Goal: Task Accomplishment & Management: Manage account settings

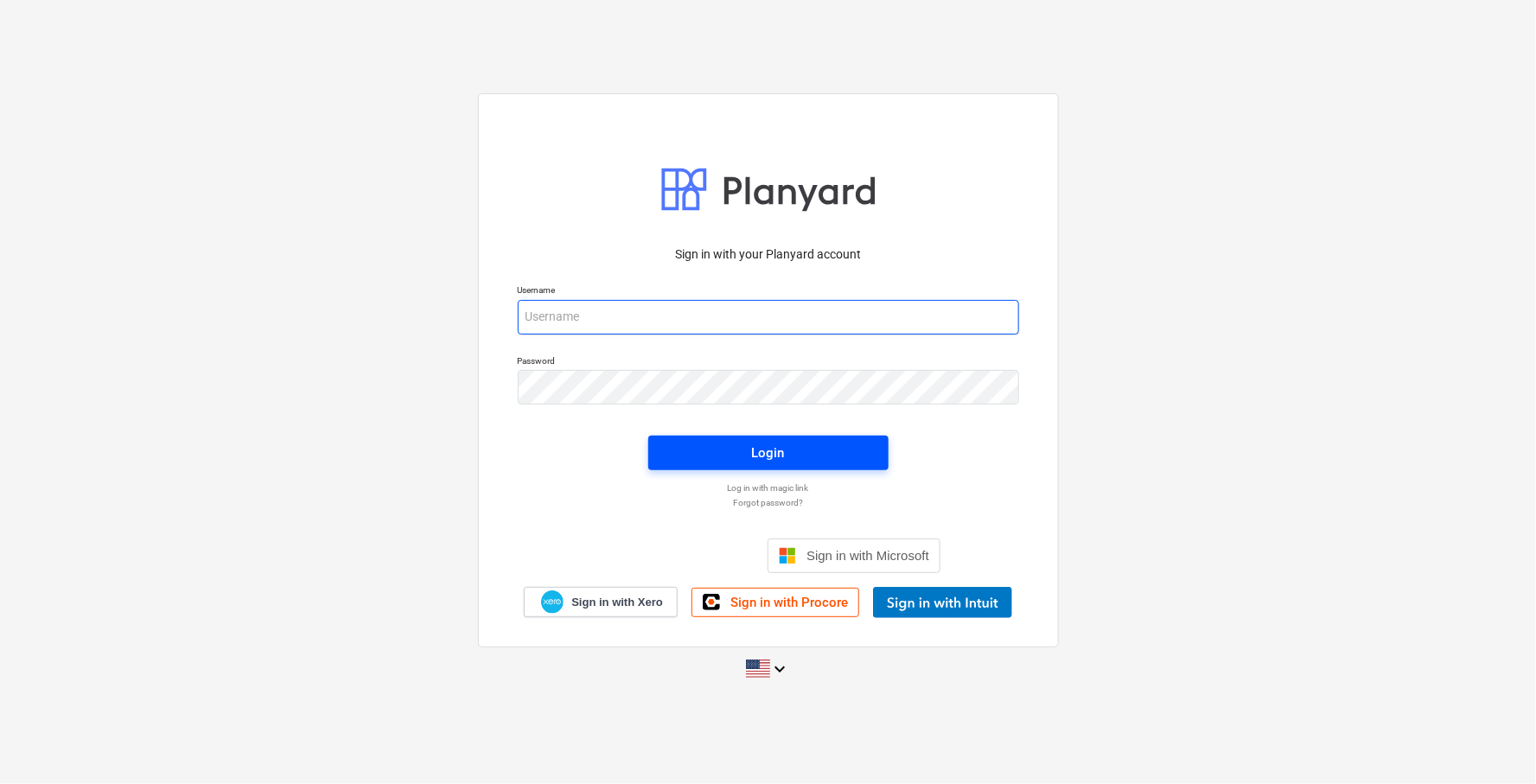
type input "[EMAIL_ADDRESS][DOMAIN_NAME]"
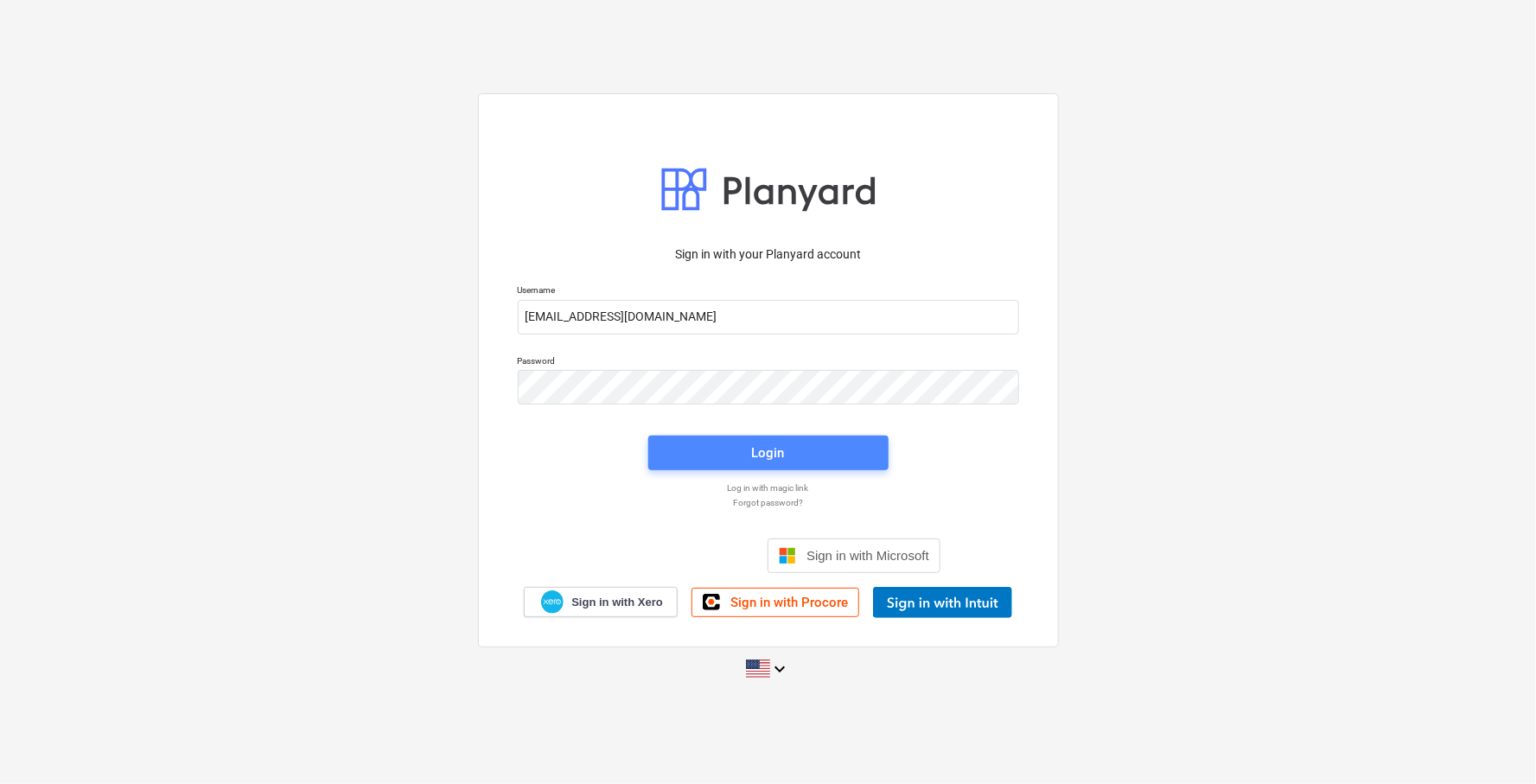
click at [665, 468] on button "Login" at bounding box center [769, 453] width 240 height 35
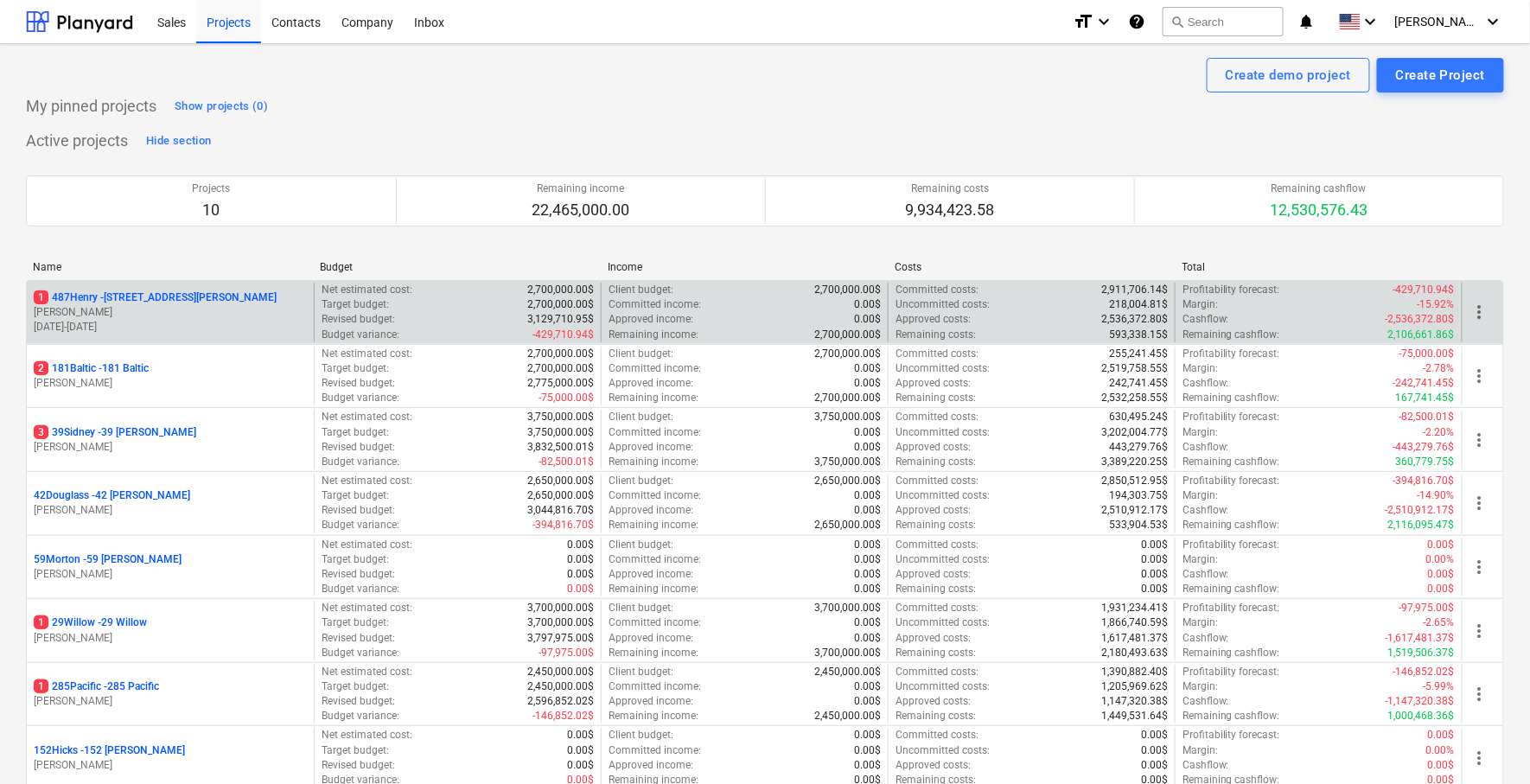
click at [202, 300] on div "1 487Henry - [STREET_ADDRESS][PERSON_NAME]" at bounding box center [170, 298] width 273 height 14
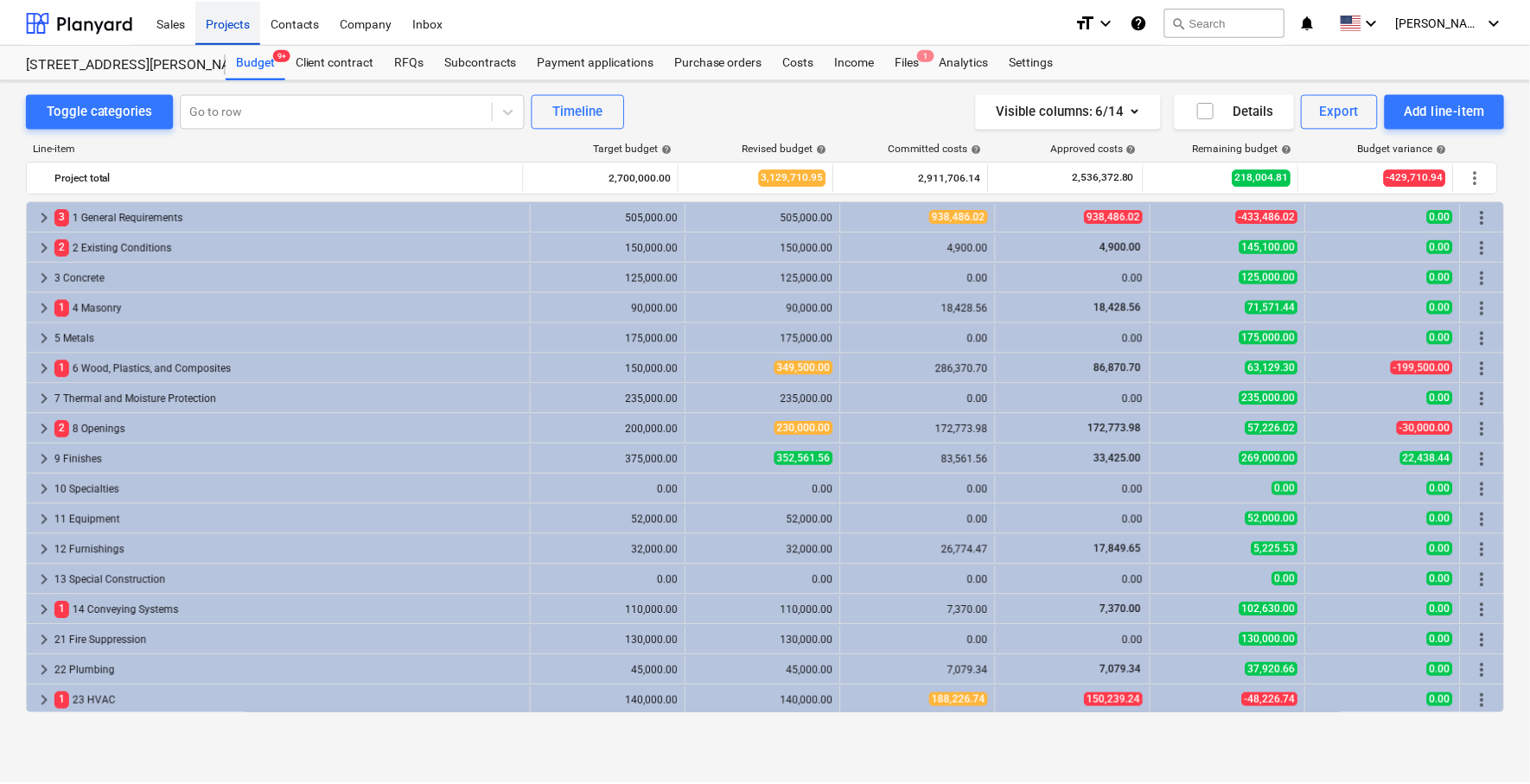
scroll to position [329, 0]
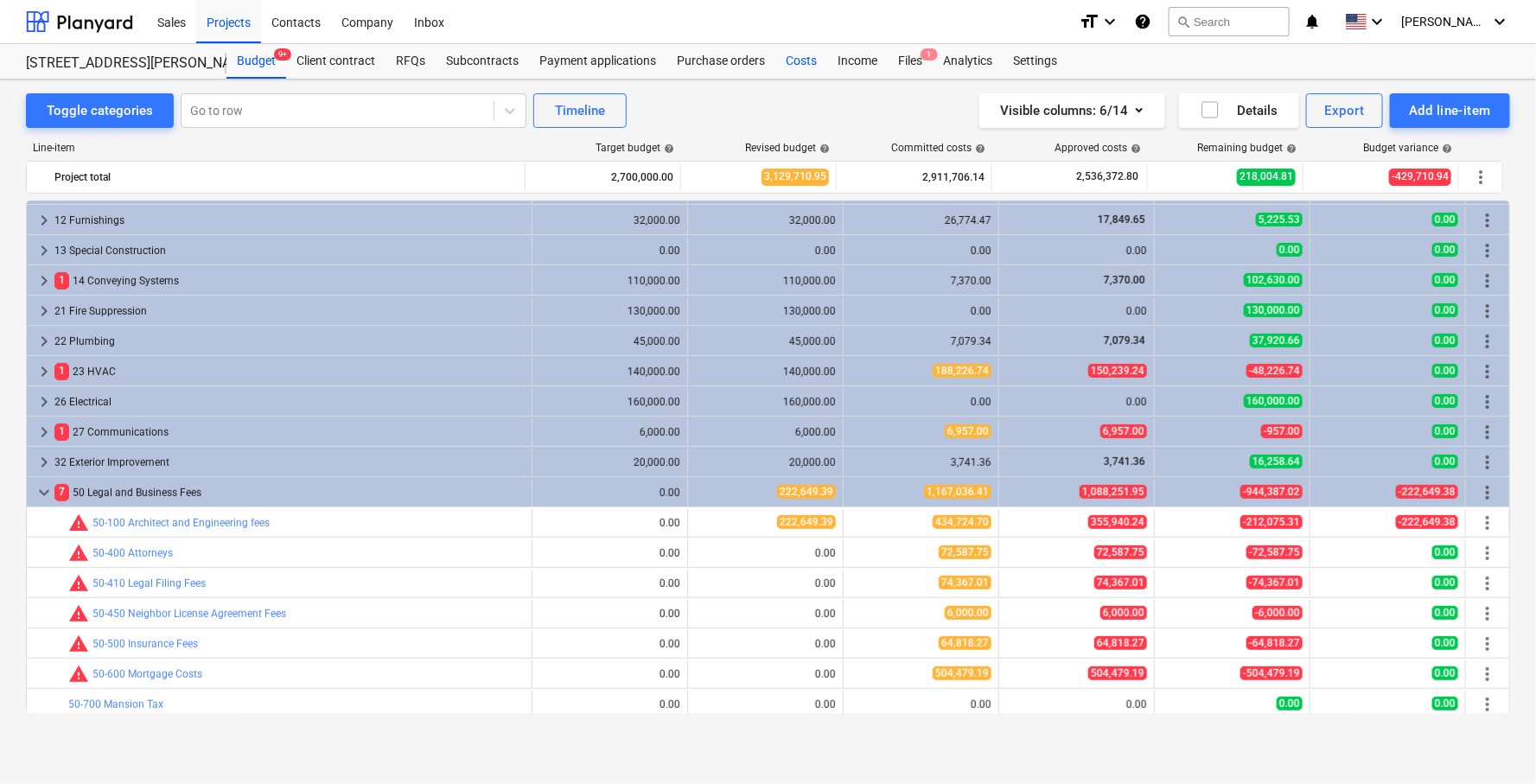
click at [788, 61] on div "Costs" at bounding box center [801, 61] width 52 height 35
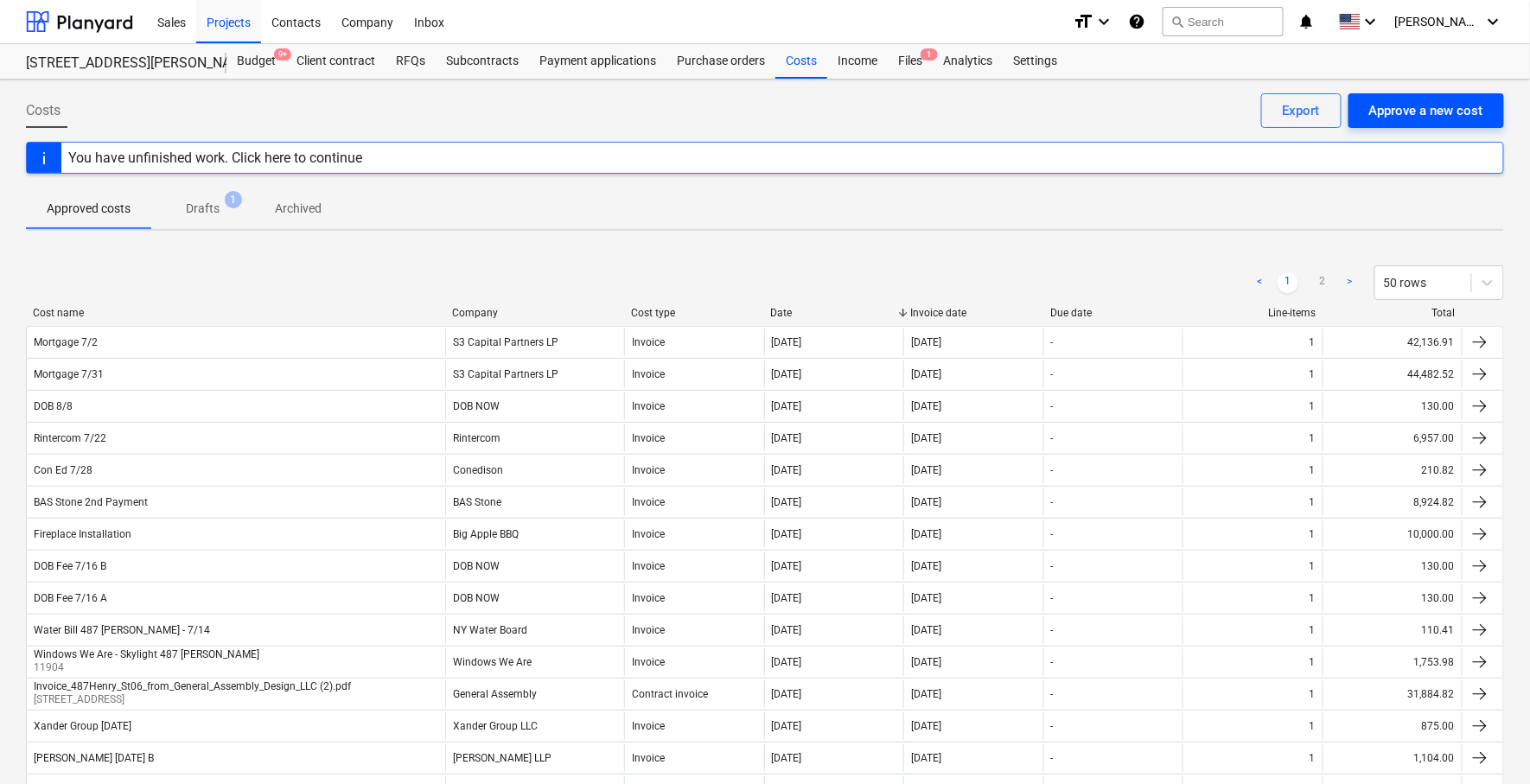
click at [1385, 107] on div "Approve a new cost" at bounding box center [1426, 110] width 114 height 22
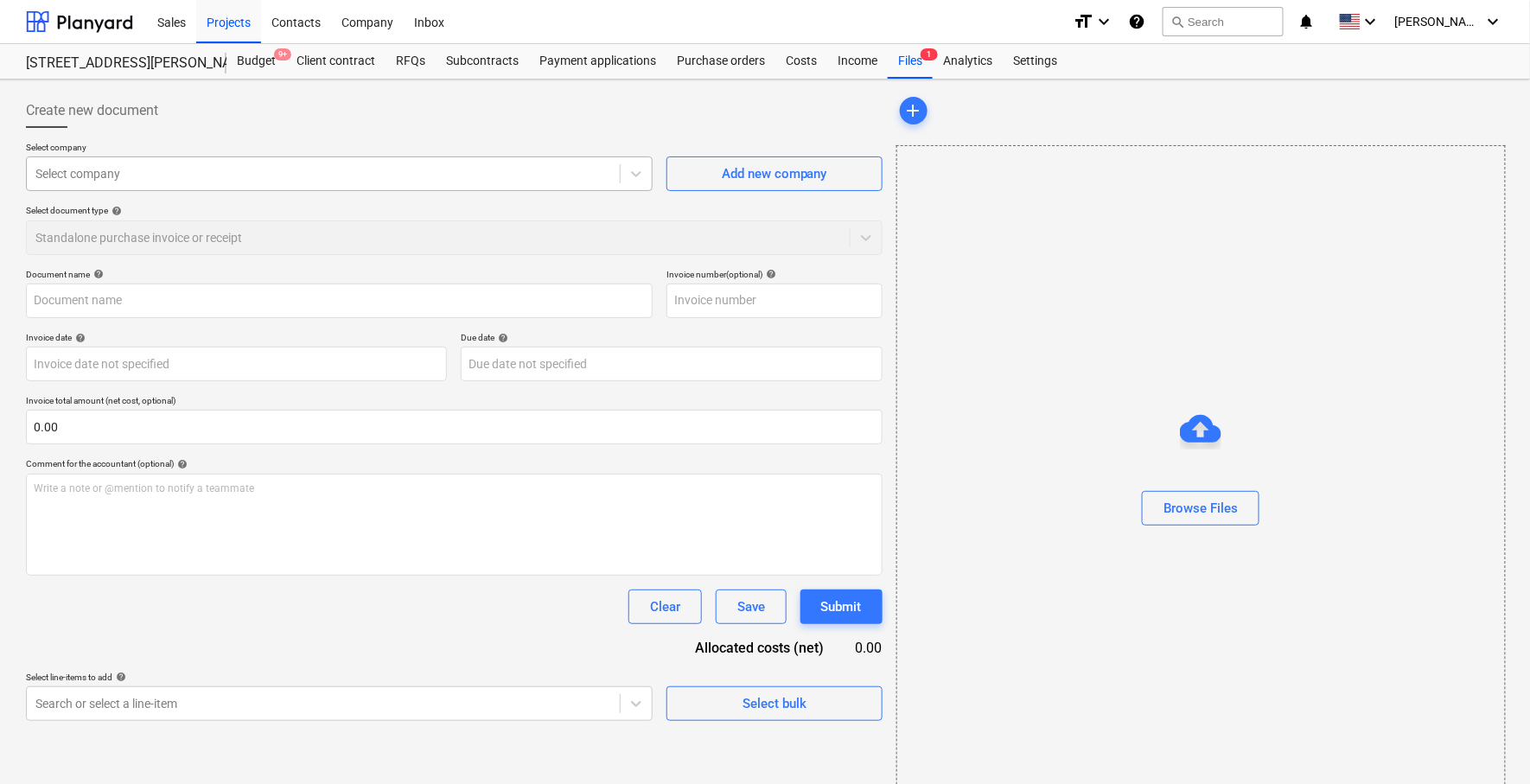
click at [421, 161] on div "Select company" at bounding box center [323, 173] width 593 height 24
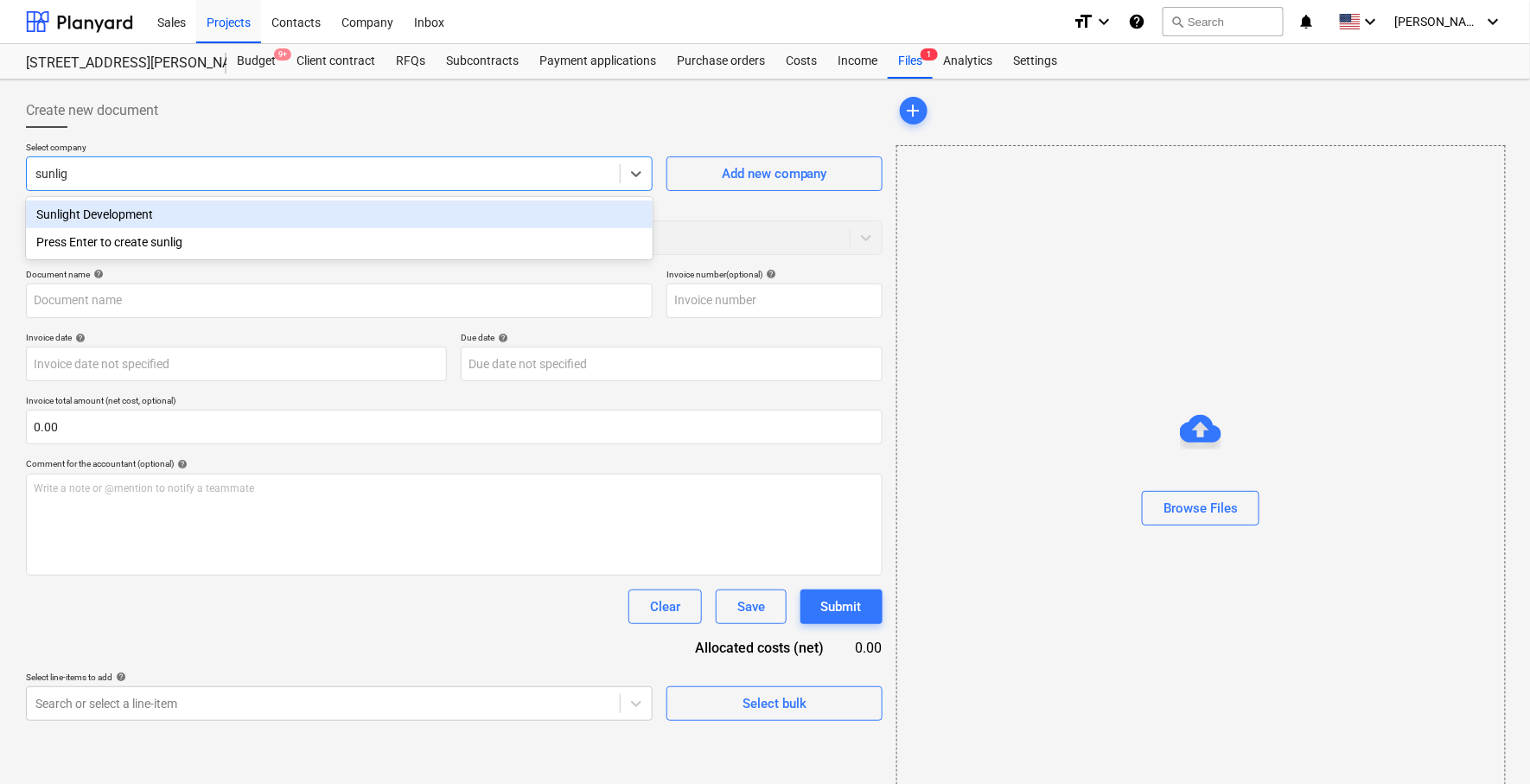
type input "sunligh"
click at [374, 213] on div "Sunlight Development" at bounding box center [339, 214] width 627 height 28
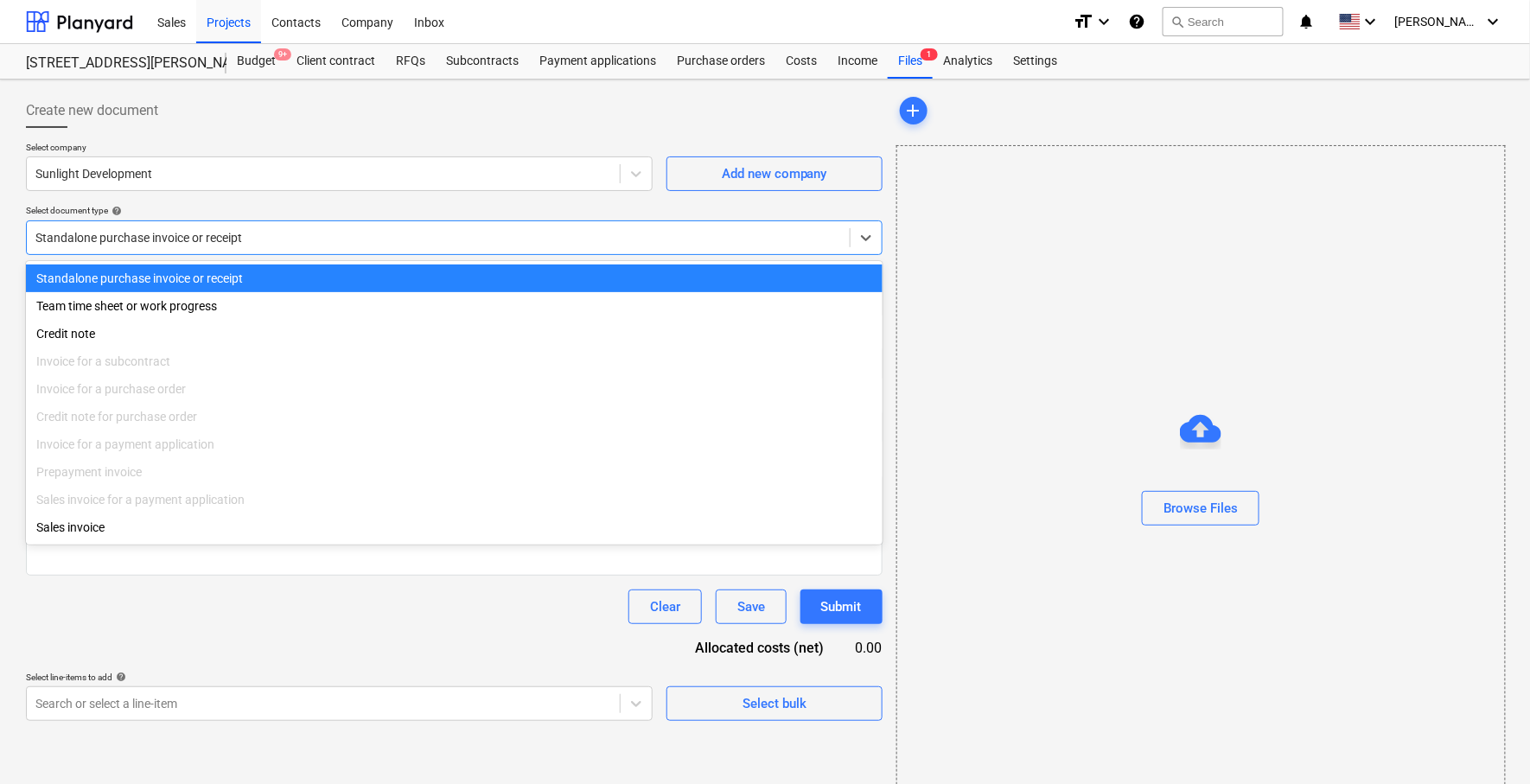
click at [232, 231] on div at bounding box center [439, 237] width 806 height 17
click at [266, 197] on div "Select company Sunlight Development Add new company Select document type help o…" at bounding box center [454, 205] width 857 height 127
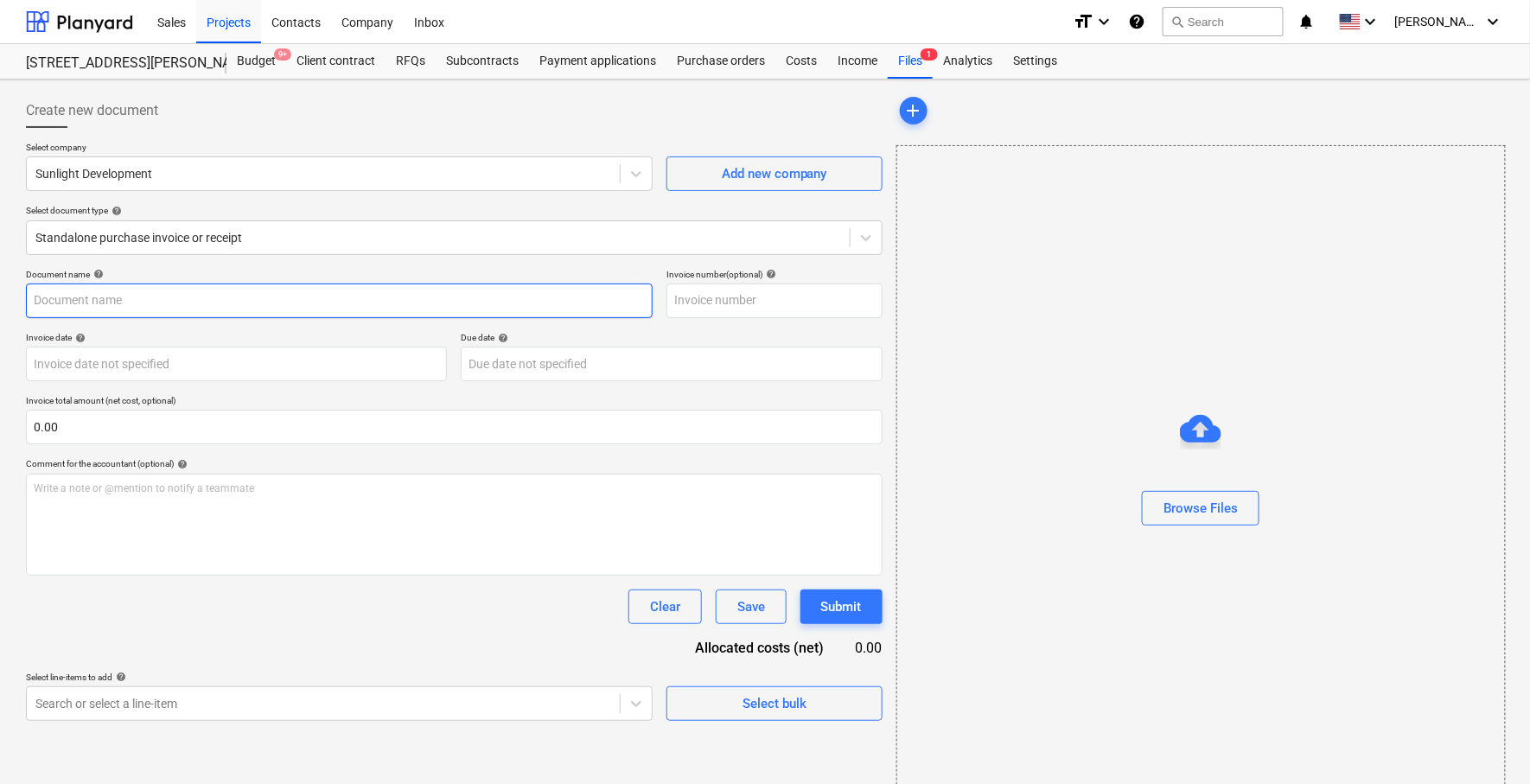
click at [232, 314] on input "text" at bounding box center [339, 301] width 627 height 35
type input "Sunlight 8/14"
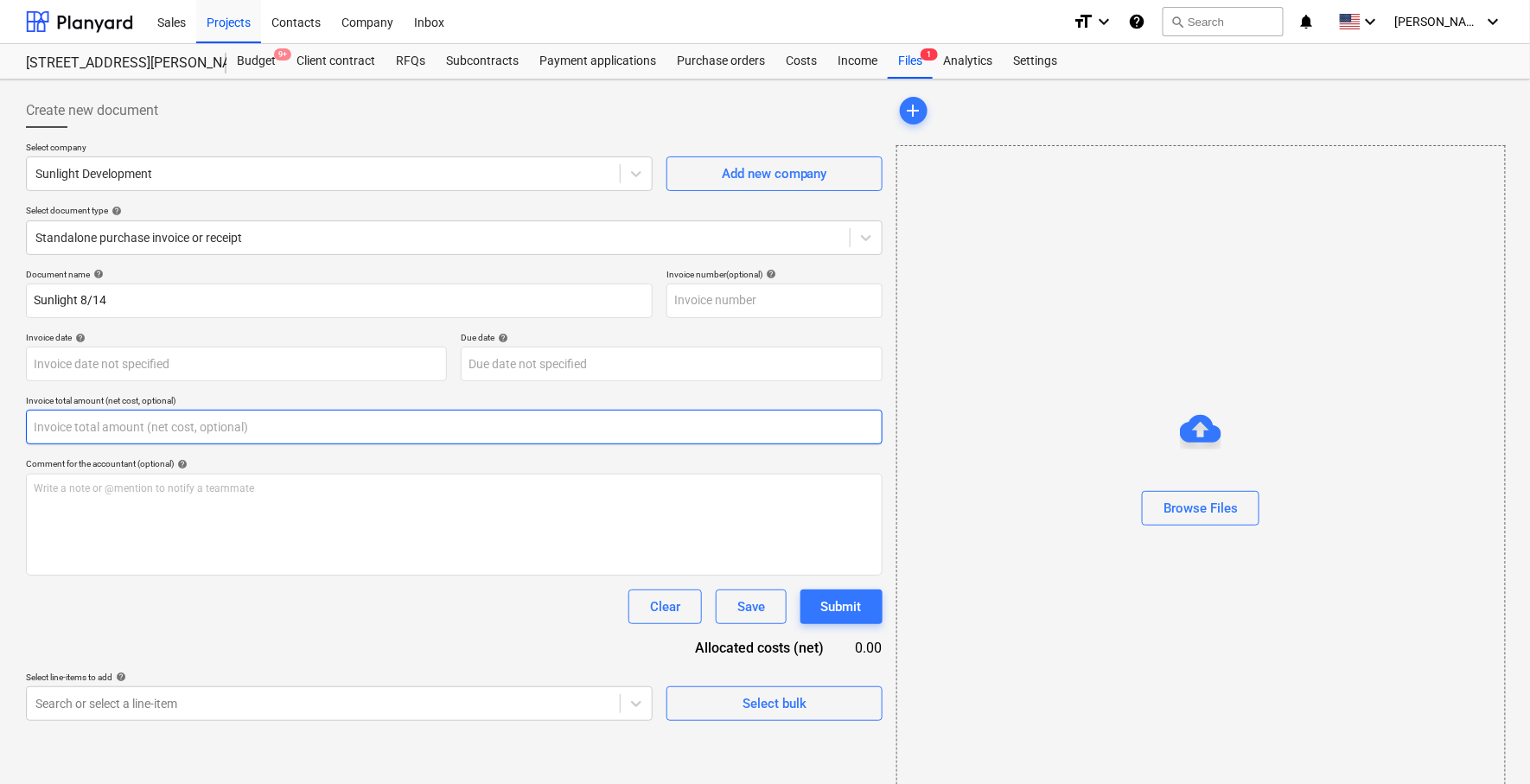
click at [149, 426] on input "text" at bounding box center [454, 427] width 857 height 35
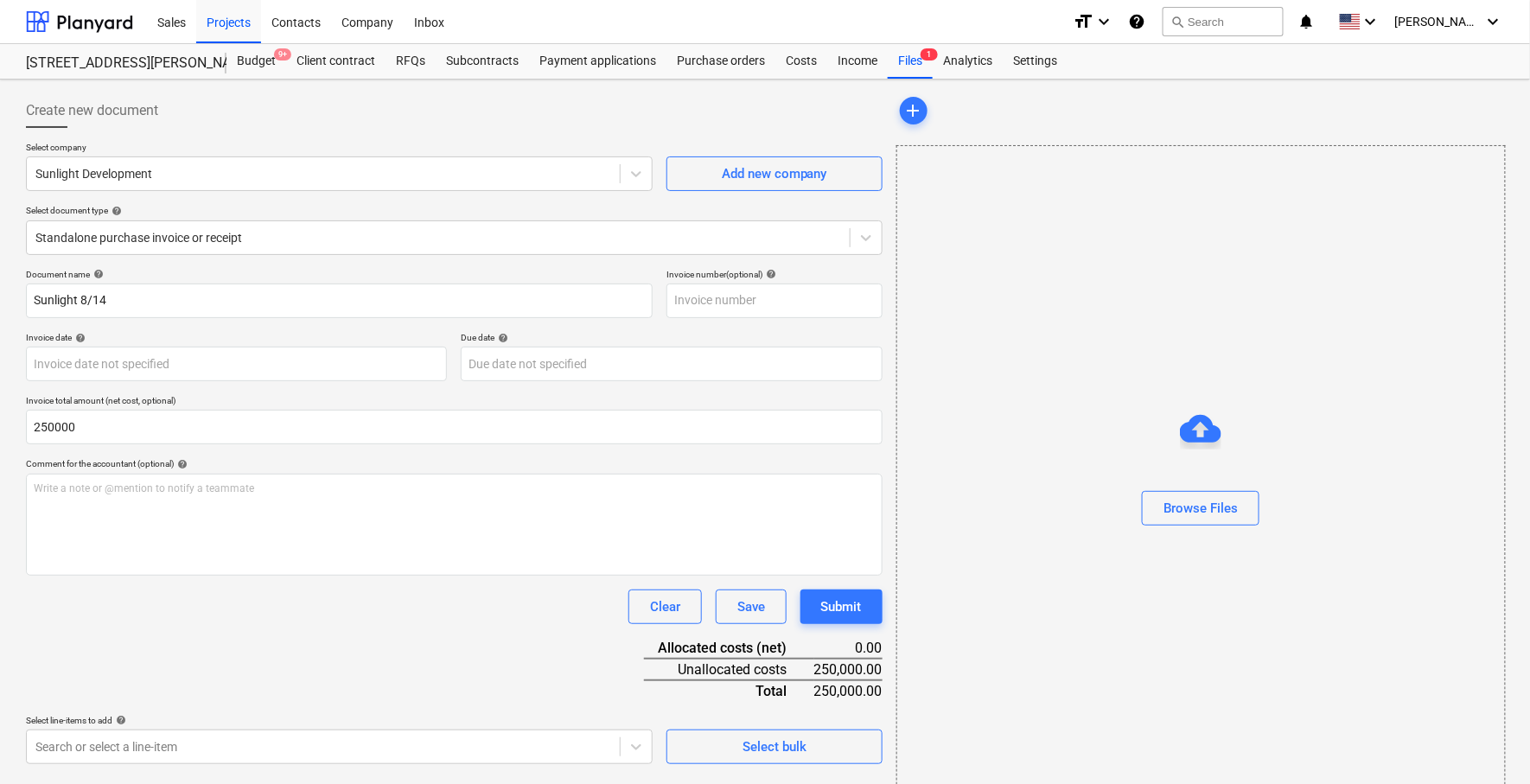
type input "250,000.00"
click at [261, 621] on div "Clear Save Submit" at bounding box center [454, 606] width 857 height 35
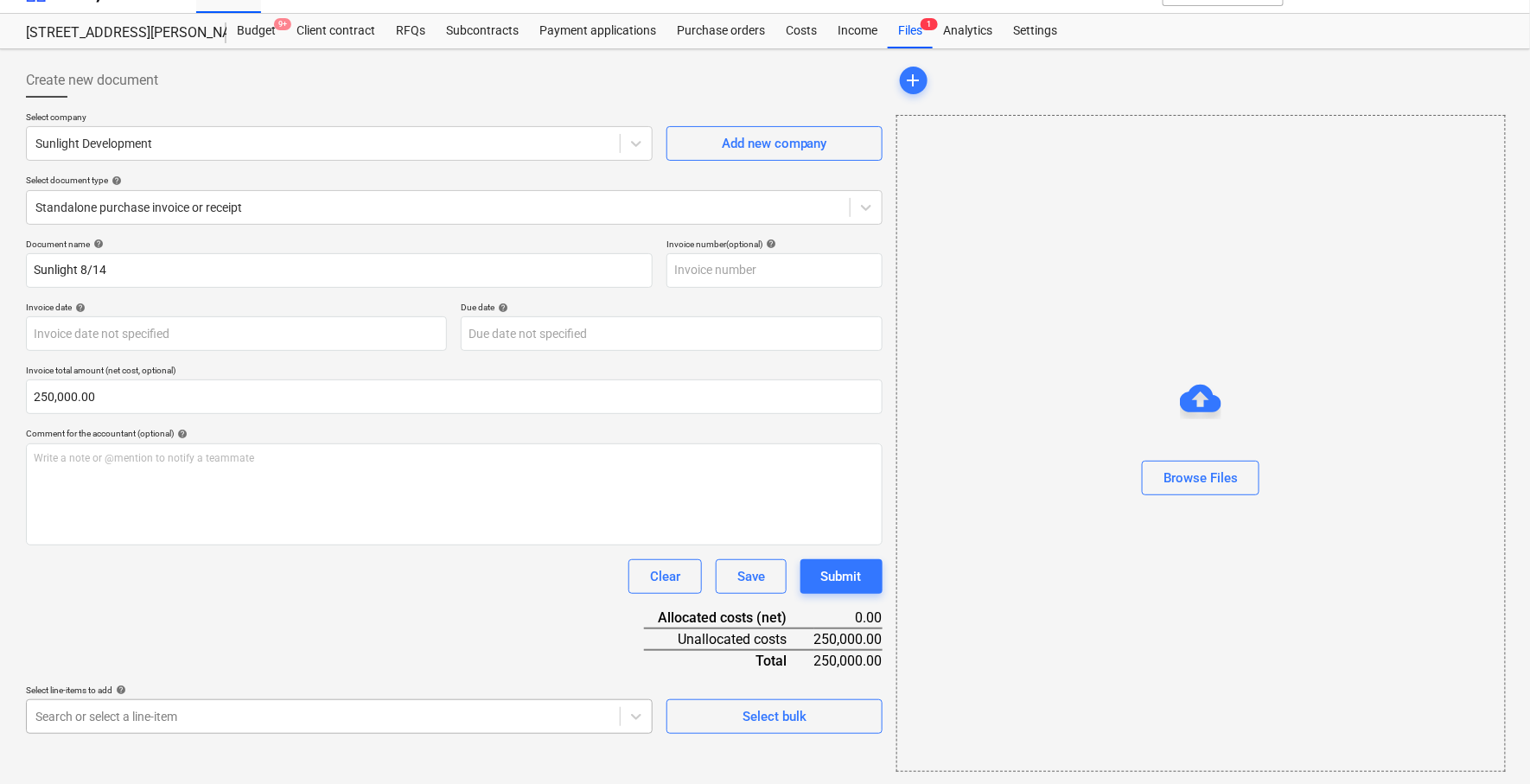
click at [240, 717] on body "Sales Projects Contacts Company Inbox format_size keyboard_arrow_down help sear…" at bounding box center [765, 362] width 1530 height 784
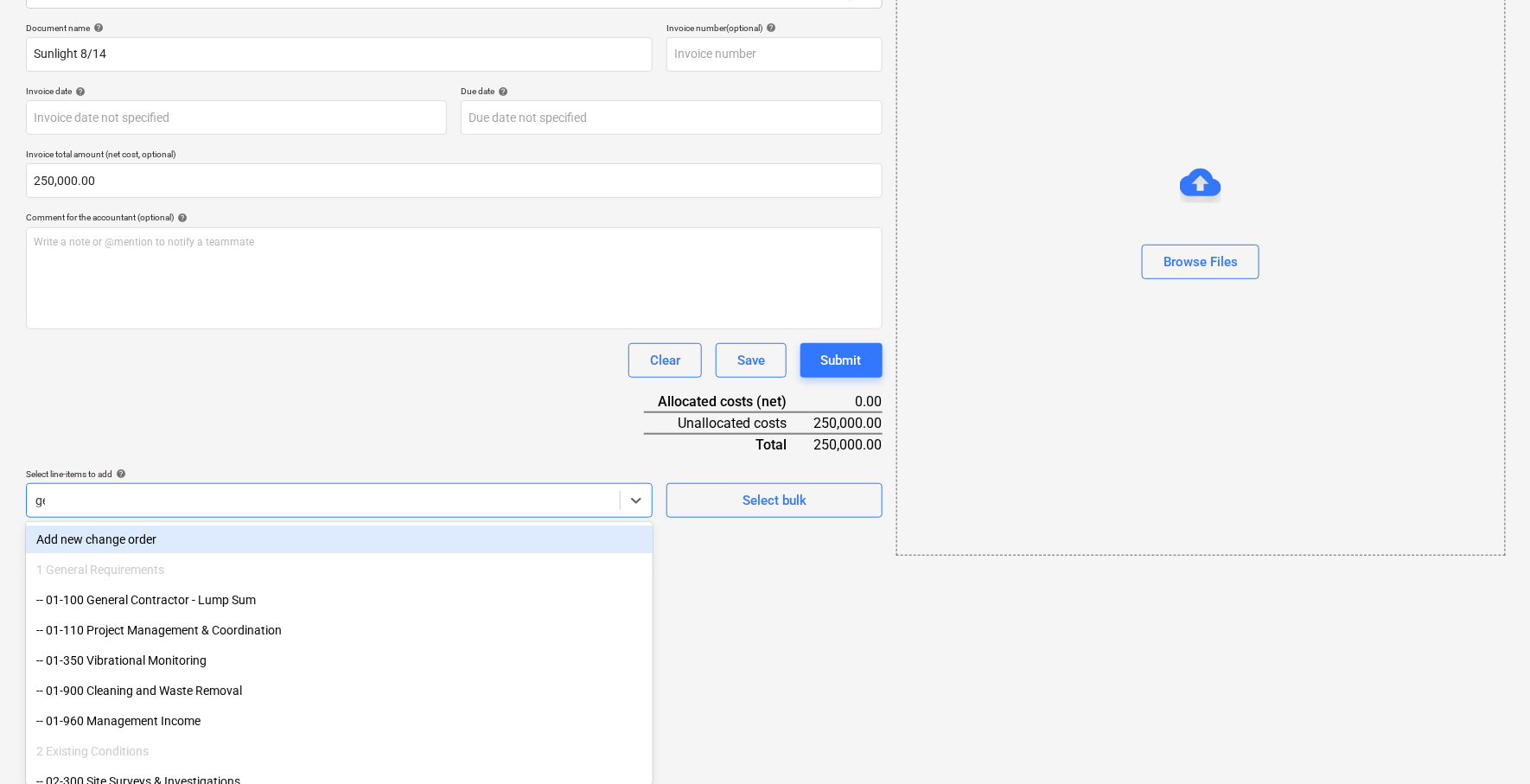
type input "gen"
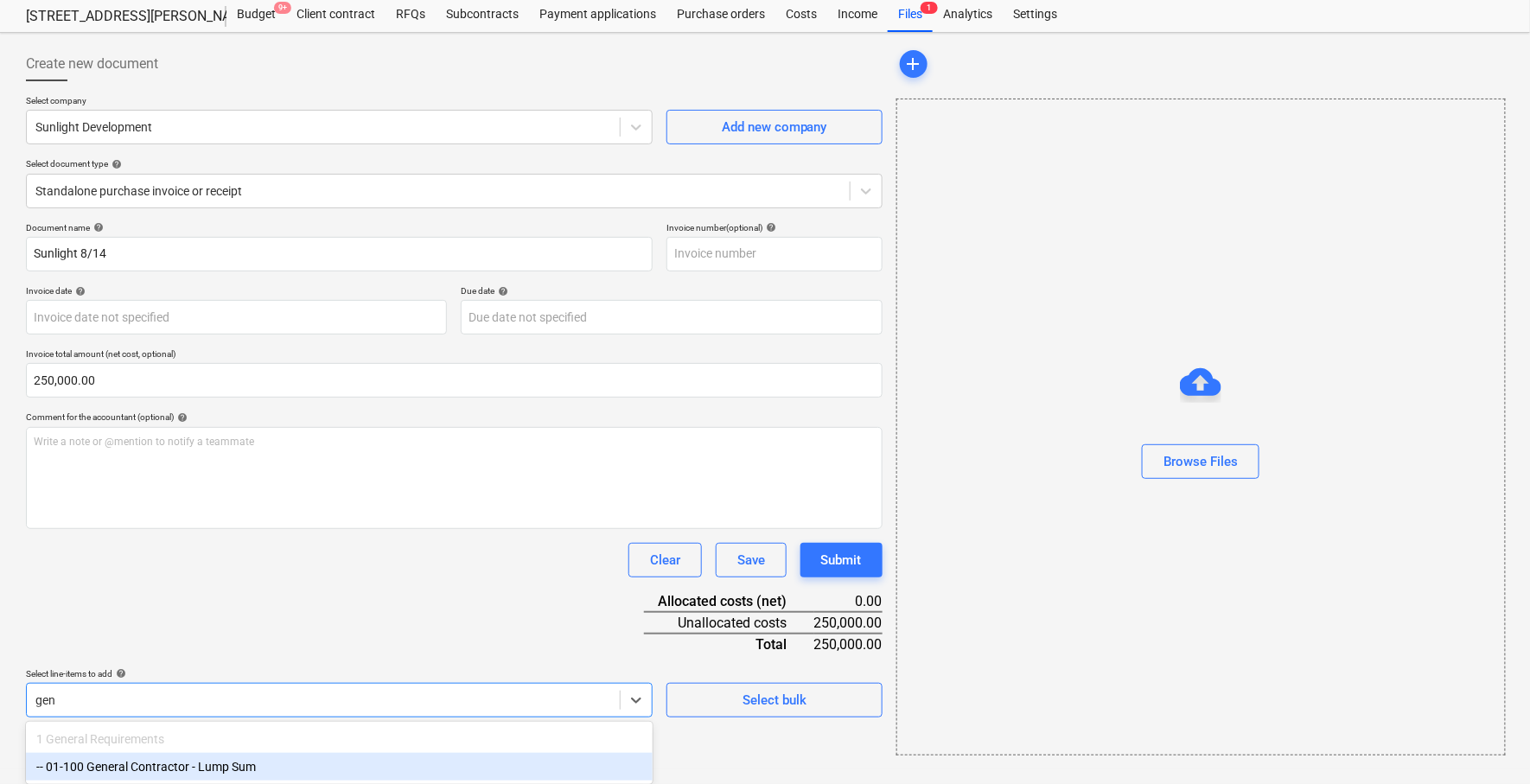
click at [202, 766] on div "-- 01-100 General Contractor - Lump Sum" at bounding box center [339, 766] width 627 height 28
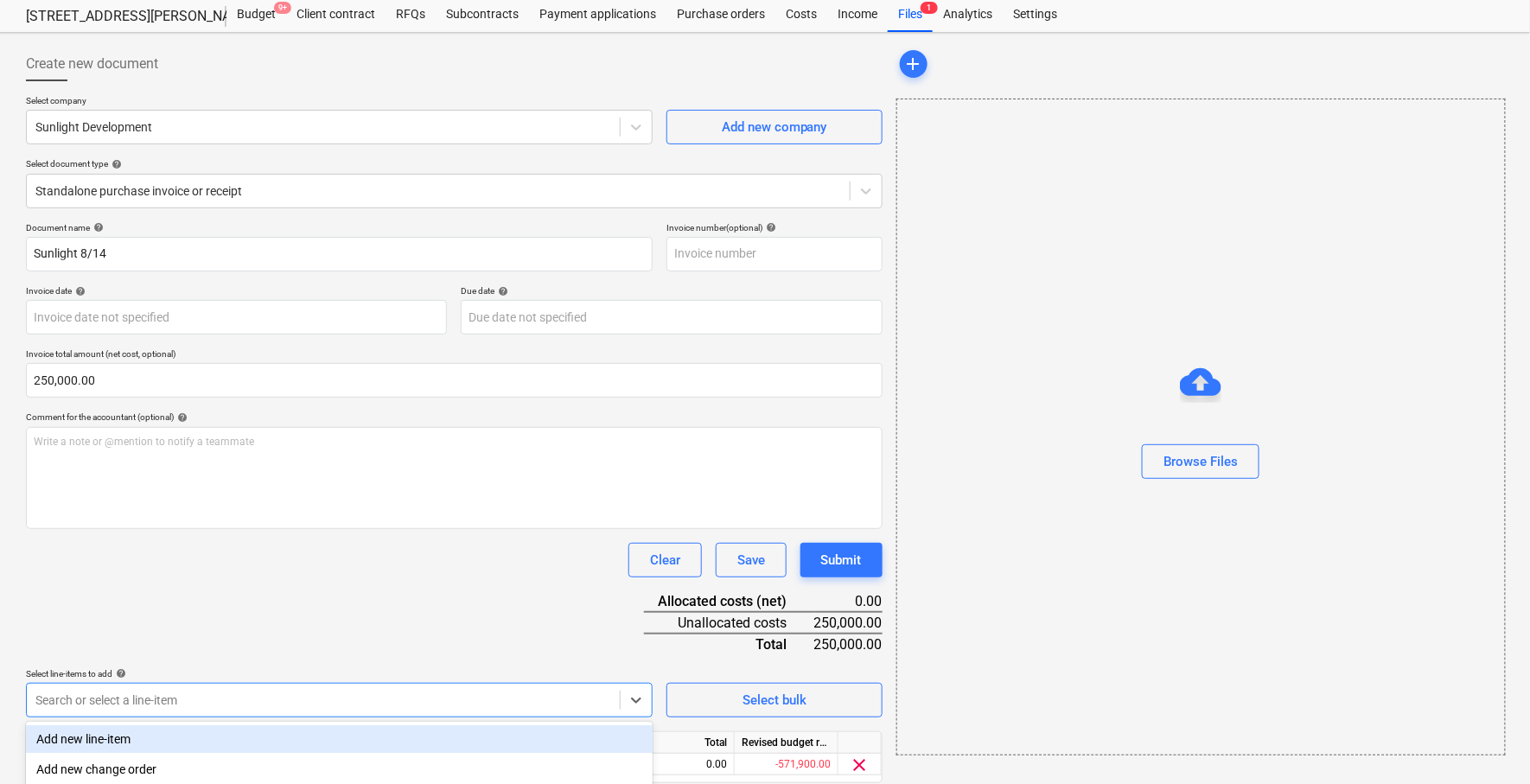
click at [244, 671] on div "Select line-items to add help" at bounding box center [339, 674] width 627 height 12
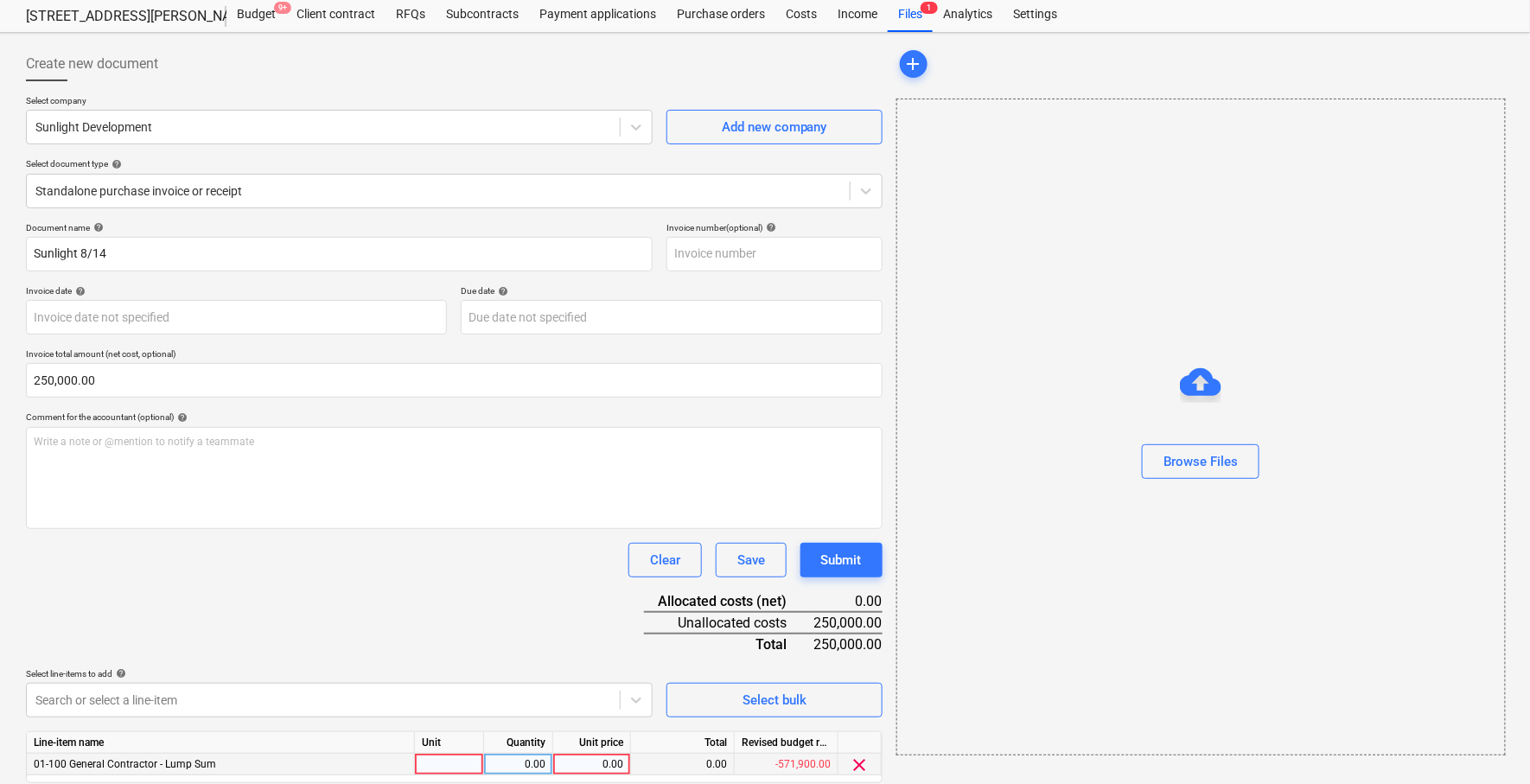
click at [587, 764] on div "0.00" at bounding box center [591, 764] width 63 height 22
type input "250000"
click at [585, 692] on div at bounding box center [324, 700] width 576 height 17
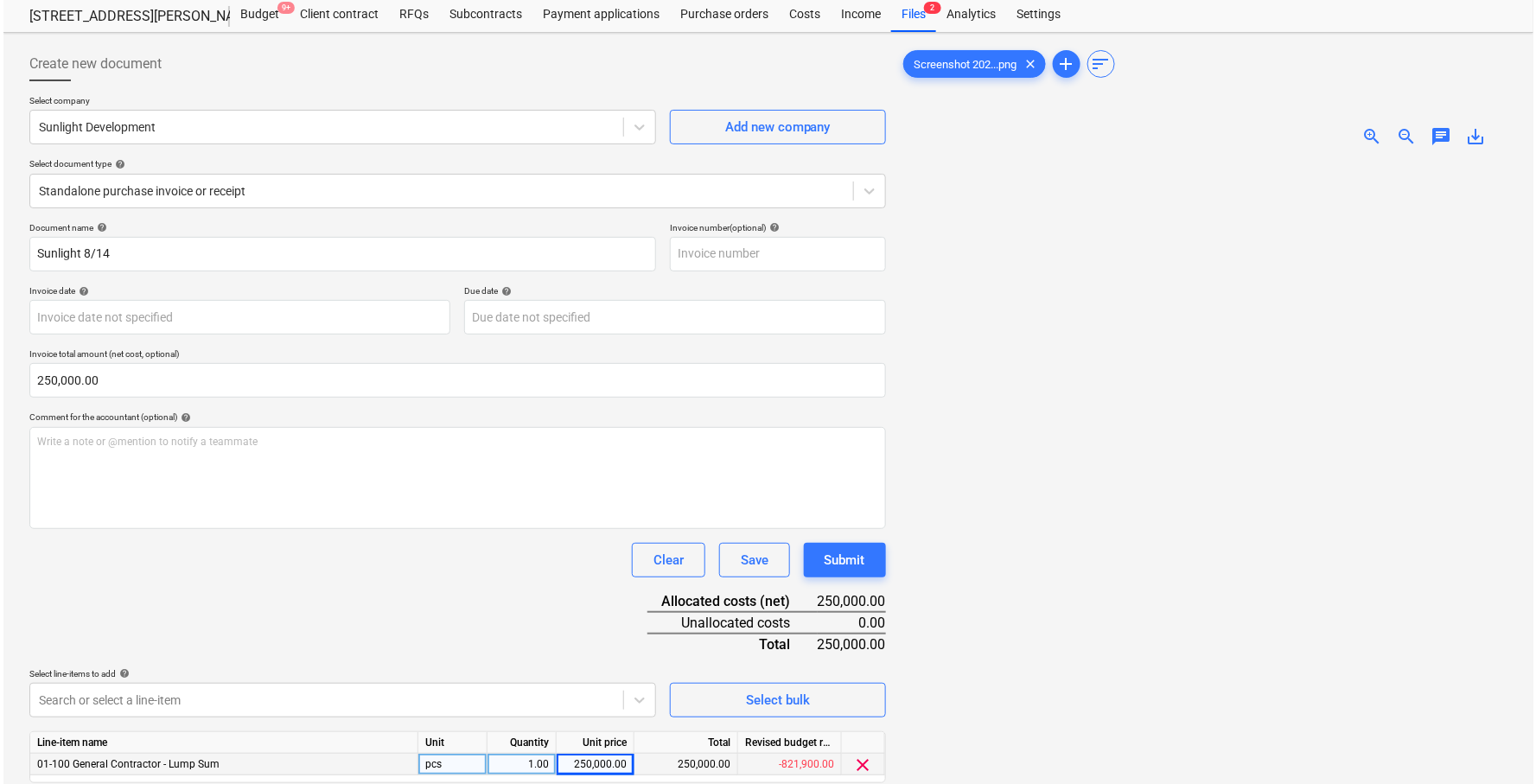
scroll to position [48, 0]
click at [836, 550] on div "Submit" at bounding box center [841, 559] width 40 height 22
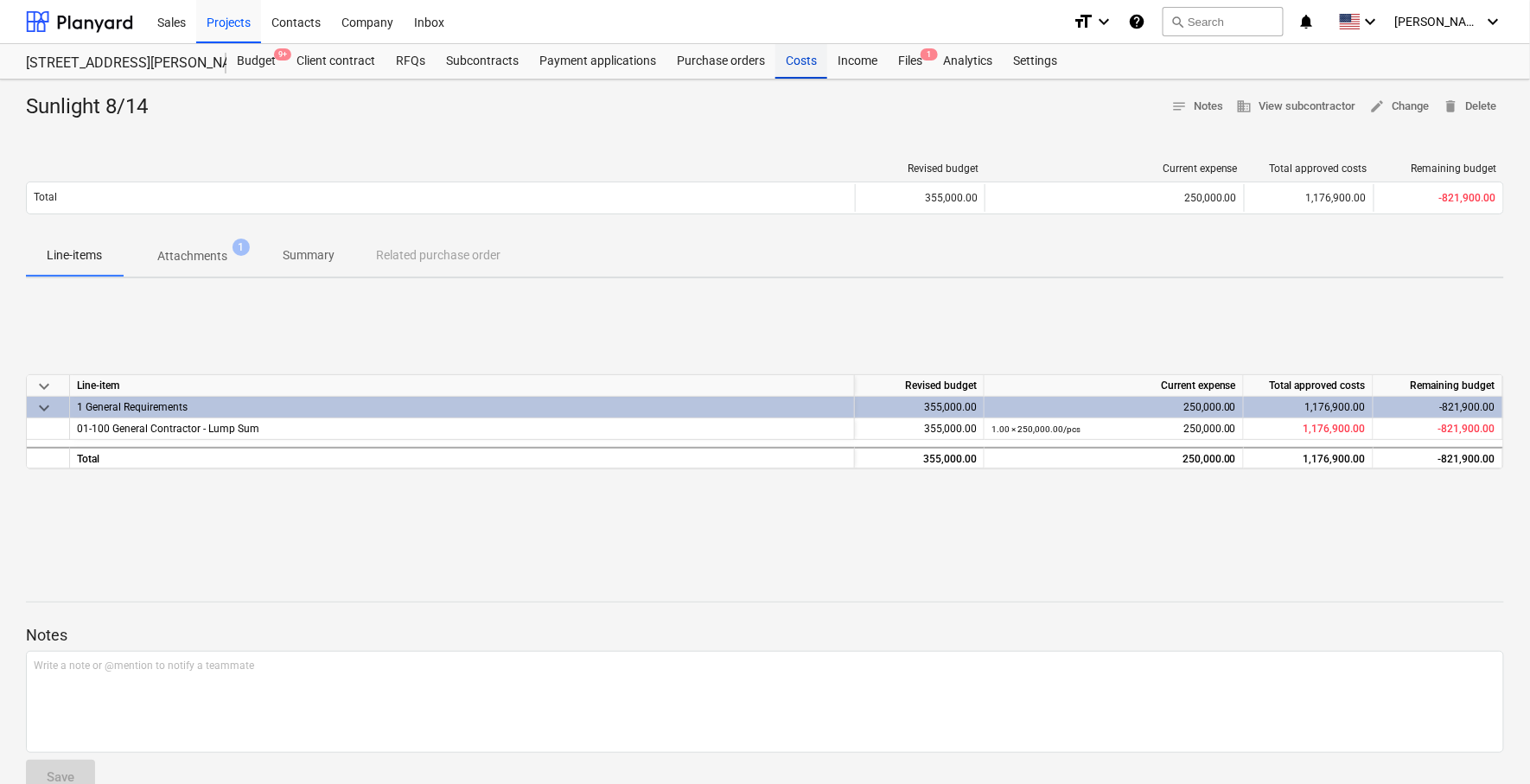
click at [805, 59] on div "Costs" at bounding box center [801, 61] width 52 height 35
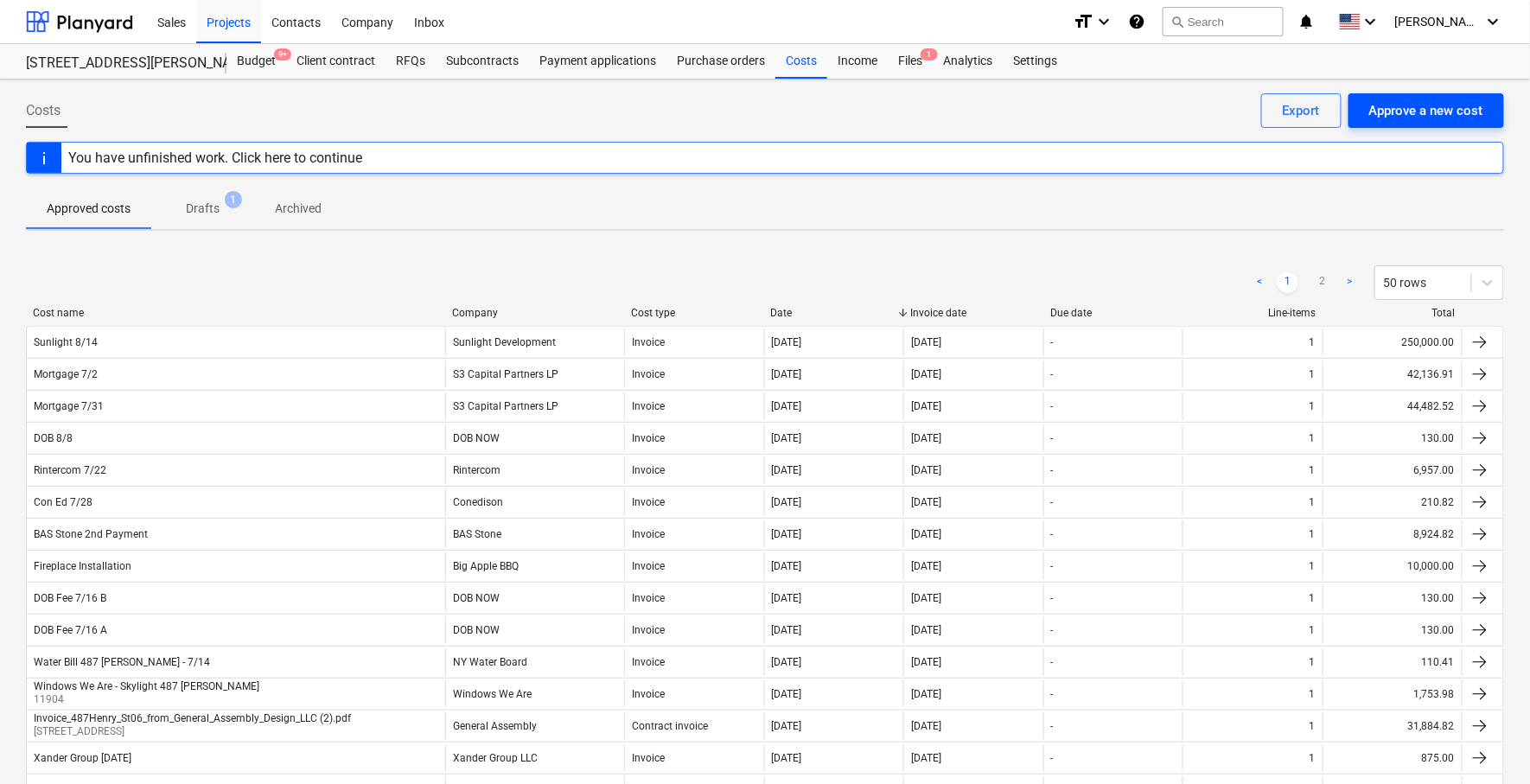
click at [1420, 102] on div "Approve a new cost" at bounding box center [1426, 110] width 114 height 22
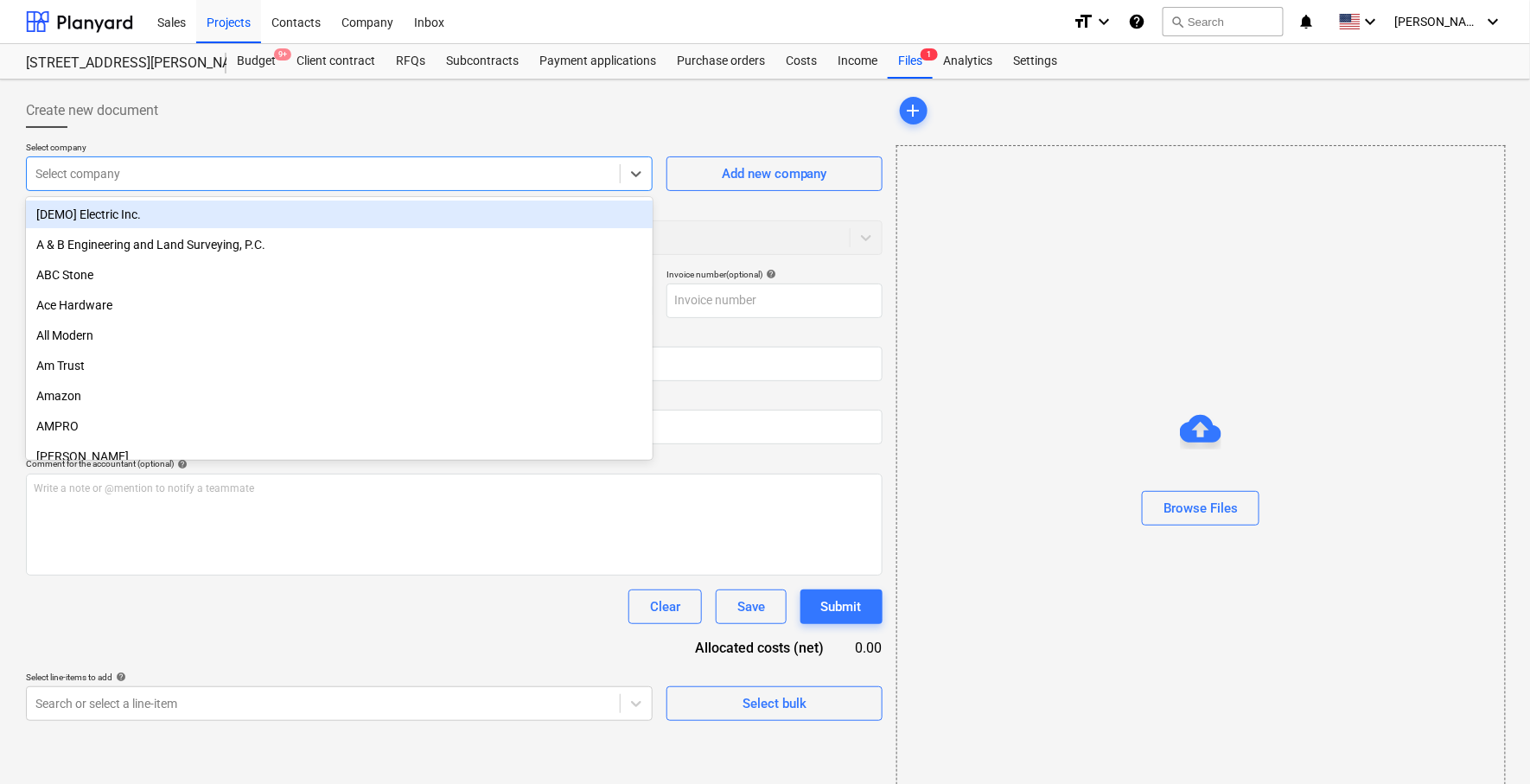
click at [561, 171] on div at bounding box center [324, 173] width 576 height 17
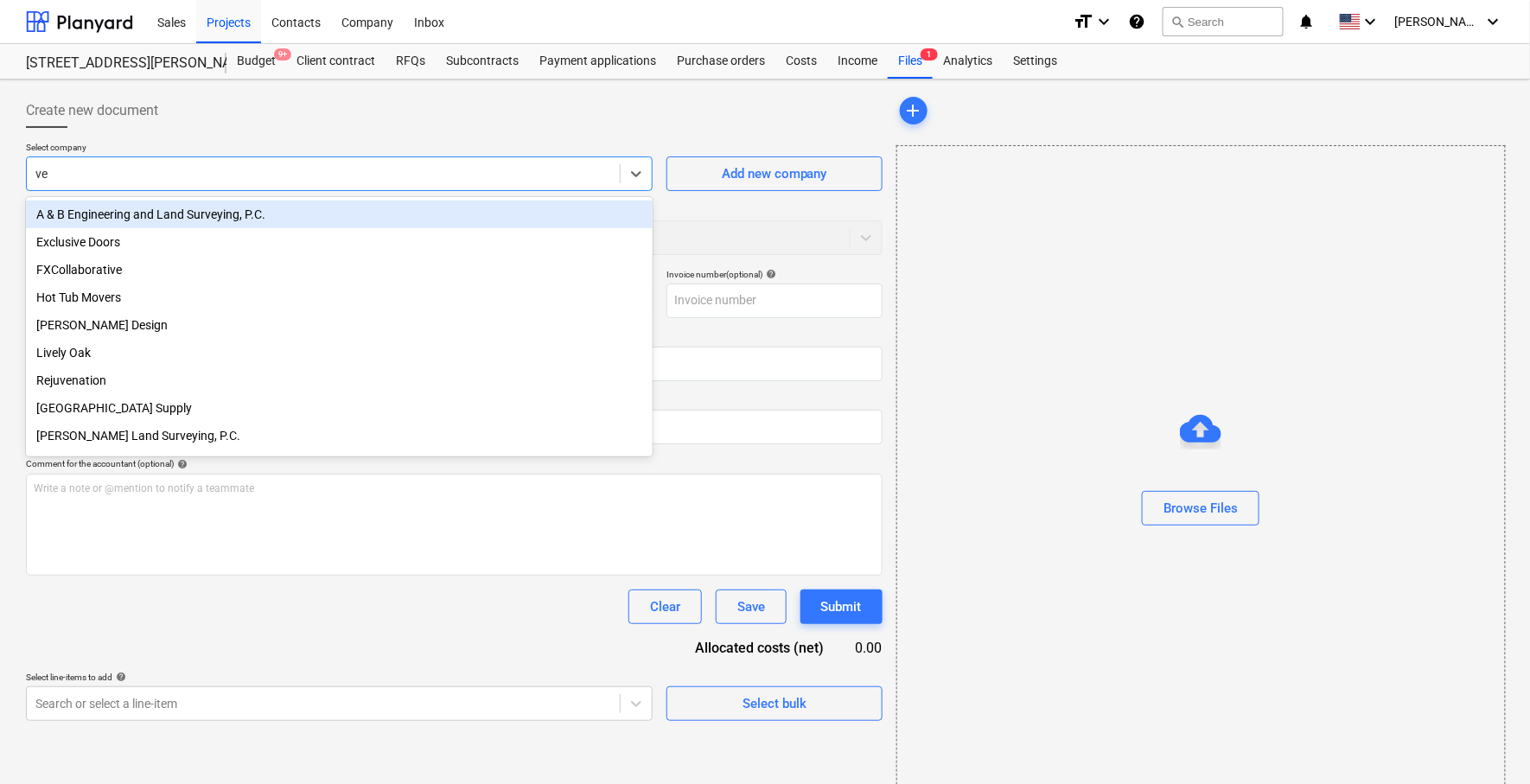
type input "ven"
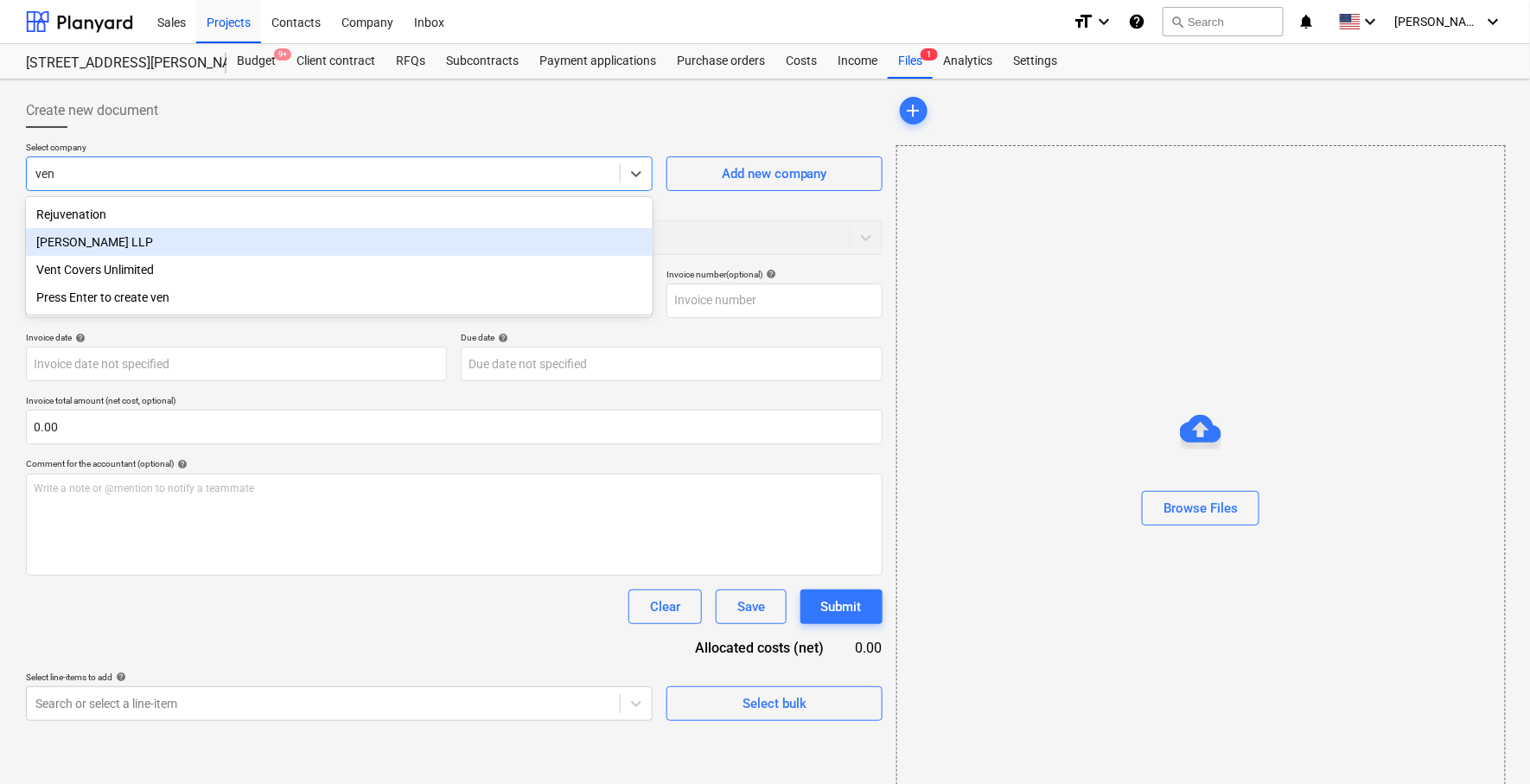
click at [511, 235] on div "[PERSON_NAME] LLP" at bounding box center [339, 241] width 627 height 28
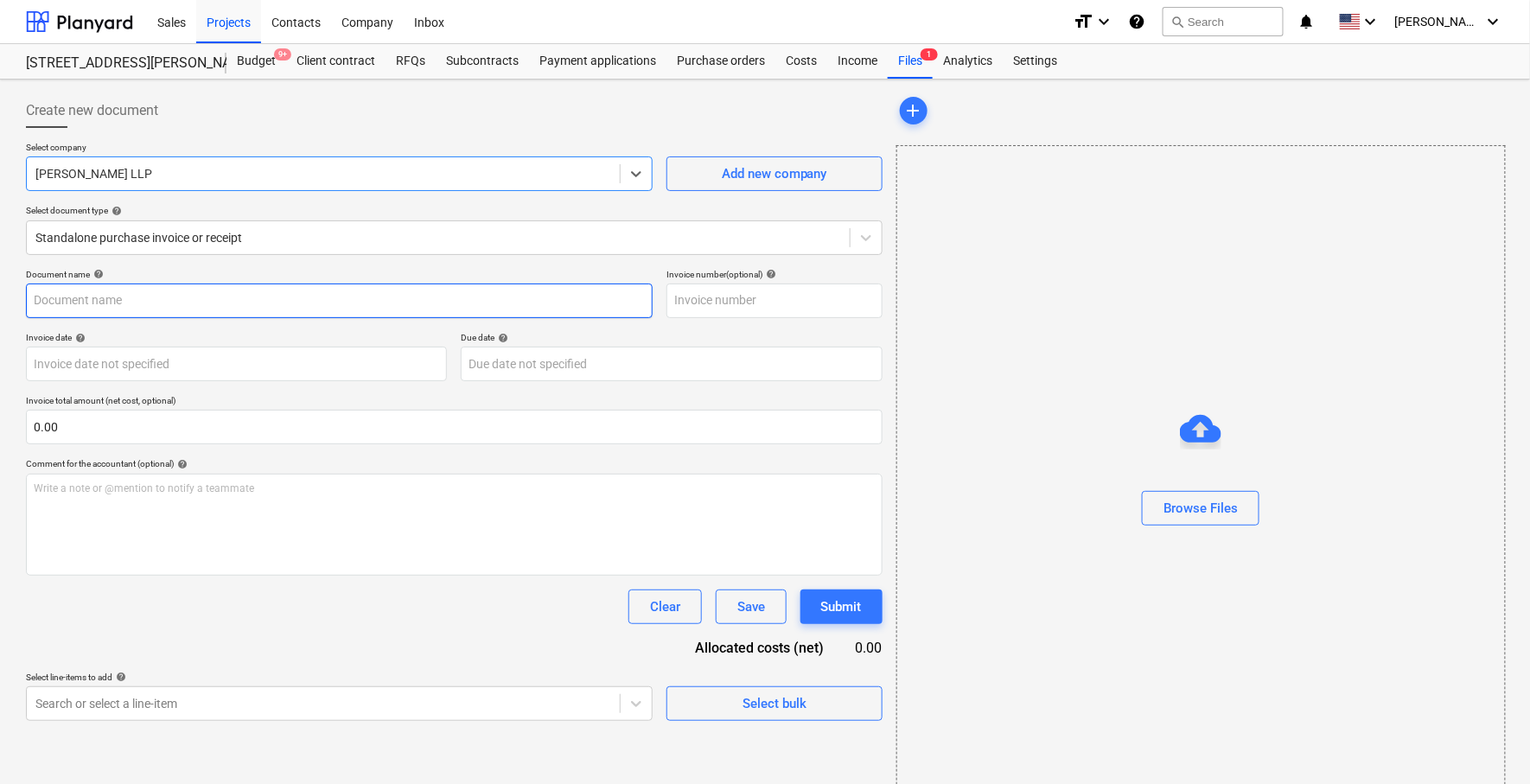
click at [358, 295] on input "text" at bounding box center [339, 301] width 627 height 35
type input "A"
type input "B"
type input "[PERSON_NAME] LLP 8/14"
